Goal: Task Accomplishment & Management: Use online tool/utility

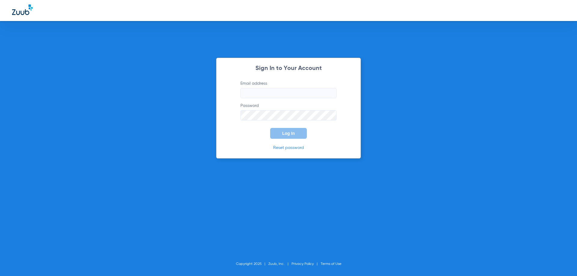
type input "[EMAIL_ADDRESS][DOMAIN_NAME]"
click at [287, 136] on span "Log In" at bounding box center [288, 133] width 13 height 5
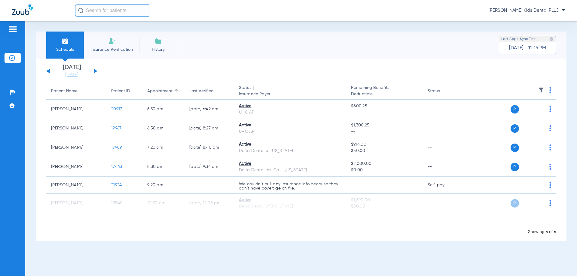
click at [96, 70] on button at bounding box center [96, 71] width 4 height 5
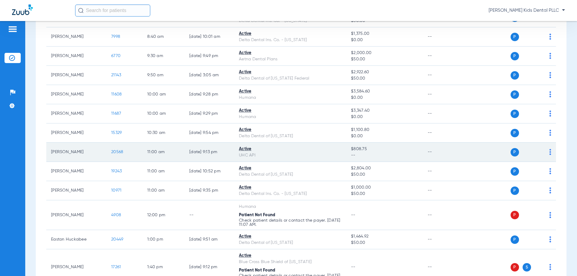
scroll to position [241, 0]
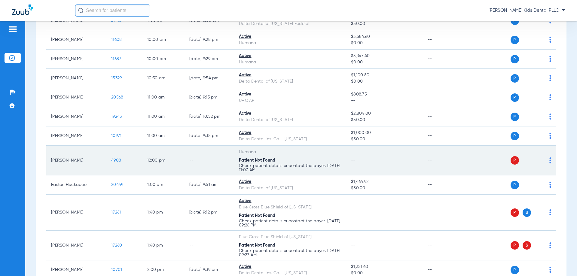
click at [545, 161] on div "P S" at bounding box center [508, 160] width 88 height 8
click at [550, 161] on img at bounding box center [551, 161] width 2 height 6
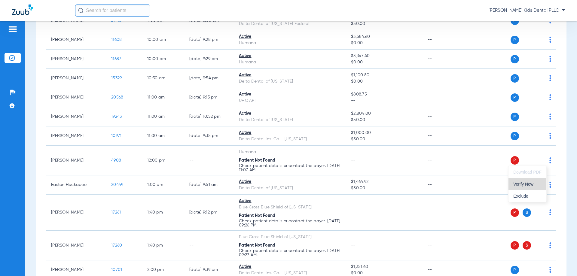
click at [526, 183] on span "Verify Now" at bounding box center [528, 184] width 28 height 4
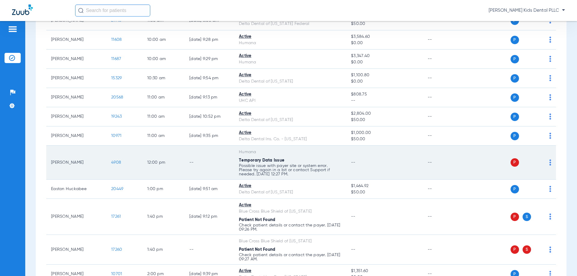
click at [545, 164] on div "P S" at bounding box center [508, 163] width 88 height 8
click at [550, 163] on img at bounding box center [551, 163] width 2 height 6
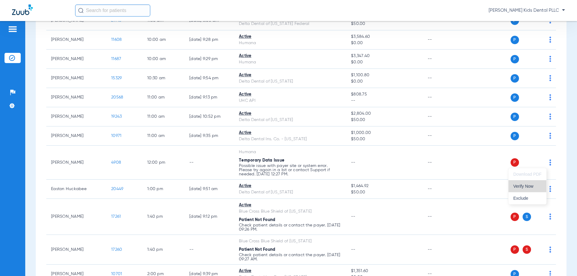
click at [531, 187] on span "Verify Now" at bounding box center [528, 186] width 28 height 4
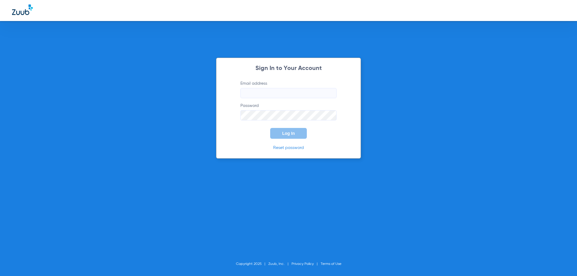
type input "[EMAIL_ADDRESS][DOMAIN_NAME]"
click at [281, 137] on button "Log In" at bounding box center [288, 133] width 37 height 11
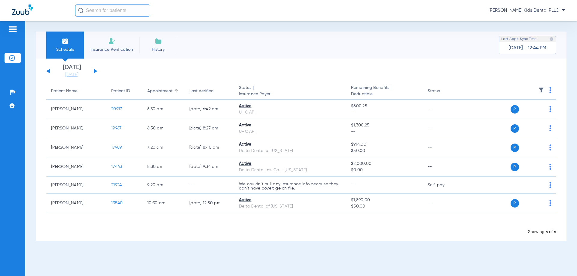
click at [95, 71] on button at bounding box center [96, 71] width 4 height 5
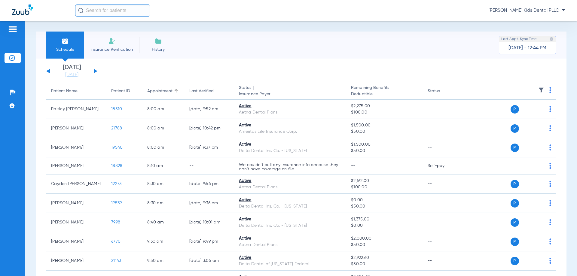
click at [95, 71] on button at bounding box center [96, 71] width 4 height 5
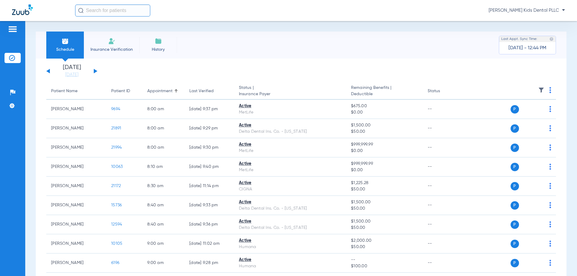
click at [47, 72] on div "Sunday 06-08-2025 Monday 06-09-2025 Tuesday 06-10-2025 Wednesday 06-11-2025 Thu…" at bounding box center [71, 71] width 51 height 13
click at [49, 72] on button at bounding box center [48, 71] width 4 height 5
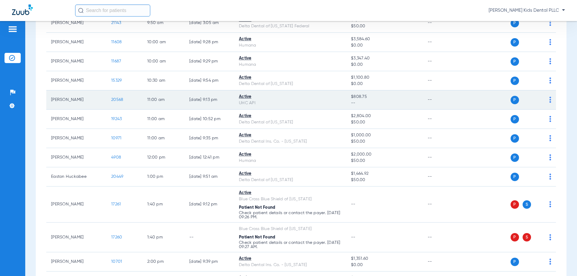
scroll to position [241, 0]
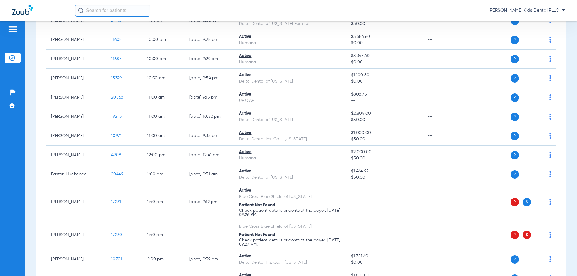
drag, startPoint x: 18, startPoint y: 78, endPoint x: 7, endPoint y: 33, distance: 45.5
click at [7, 33] on div at bounding box center [13, 30] width 16 height 9
click at [11, 26] on img at bounding box center [13, 29] width 10 height 7
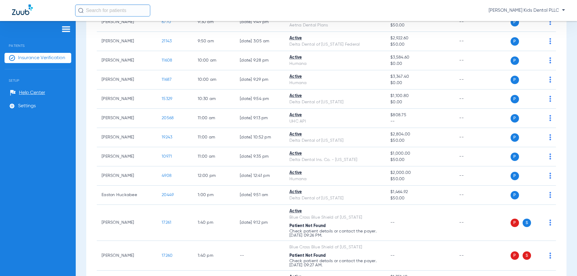
scroll to position [90, 0]
